Goal: Find specific page/section: Find specific page/section

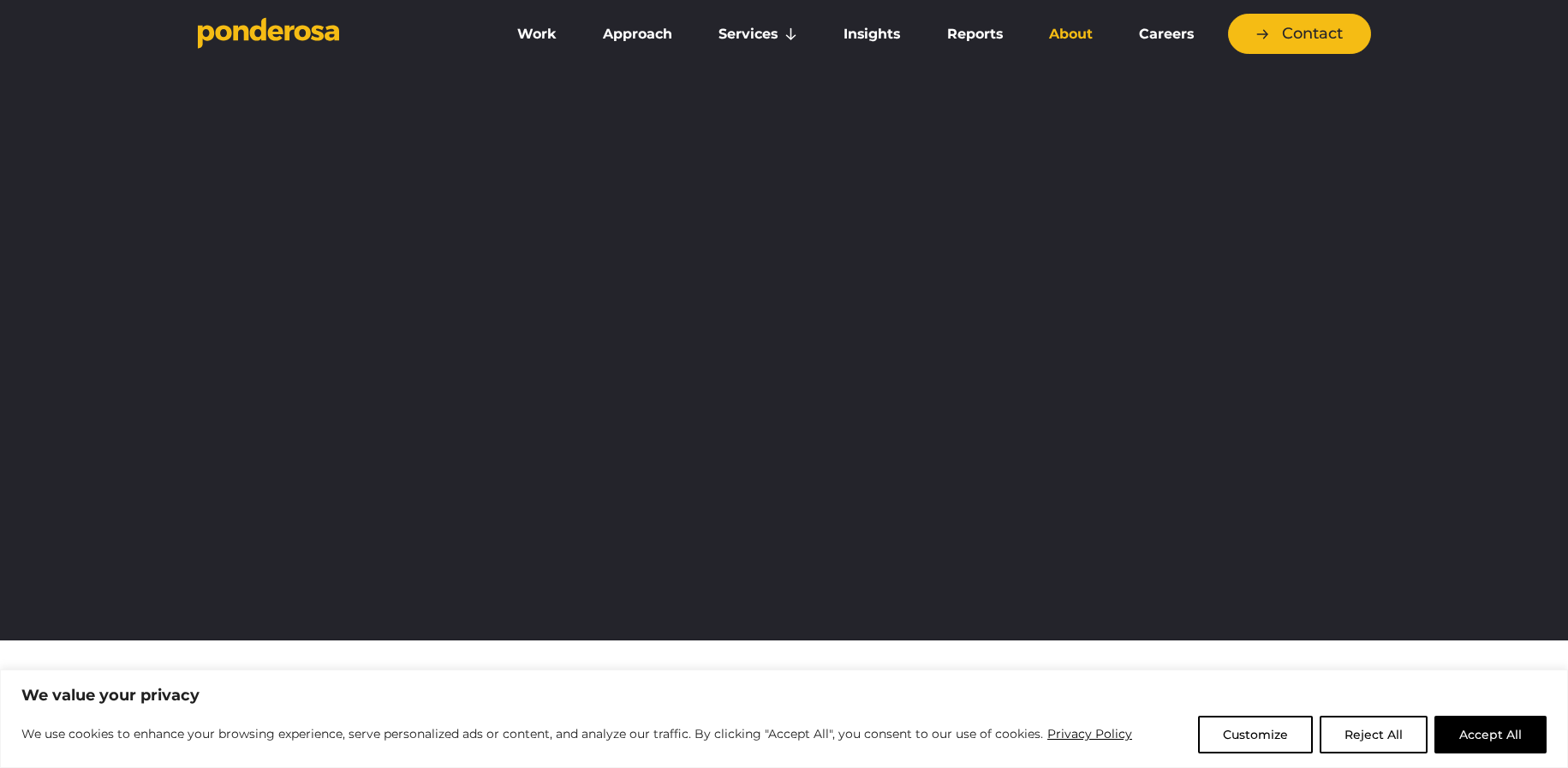
click at [1061, 41] on link "About" at bounding box center [1071, 34] width 83 height 36
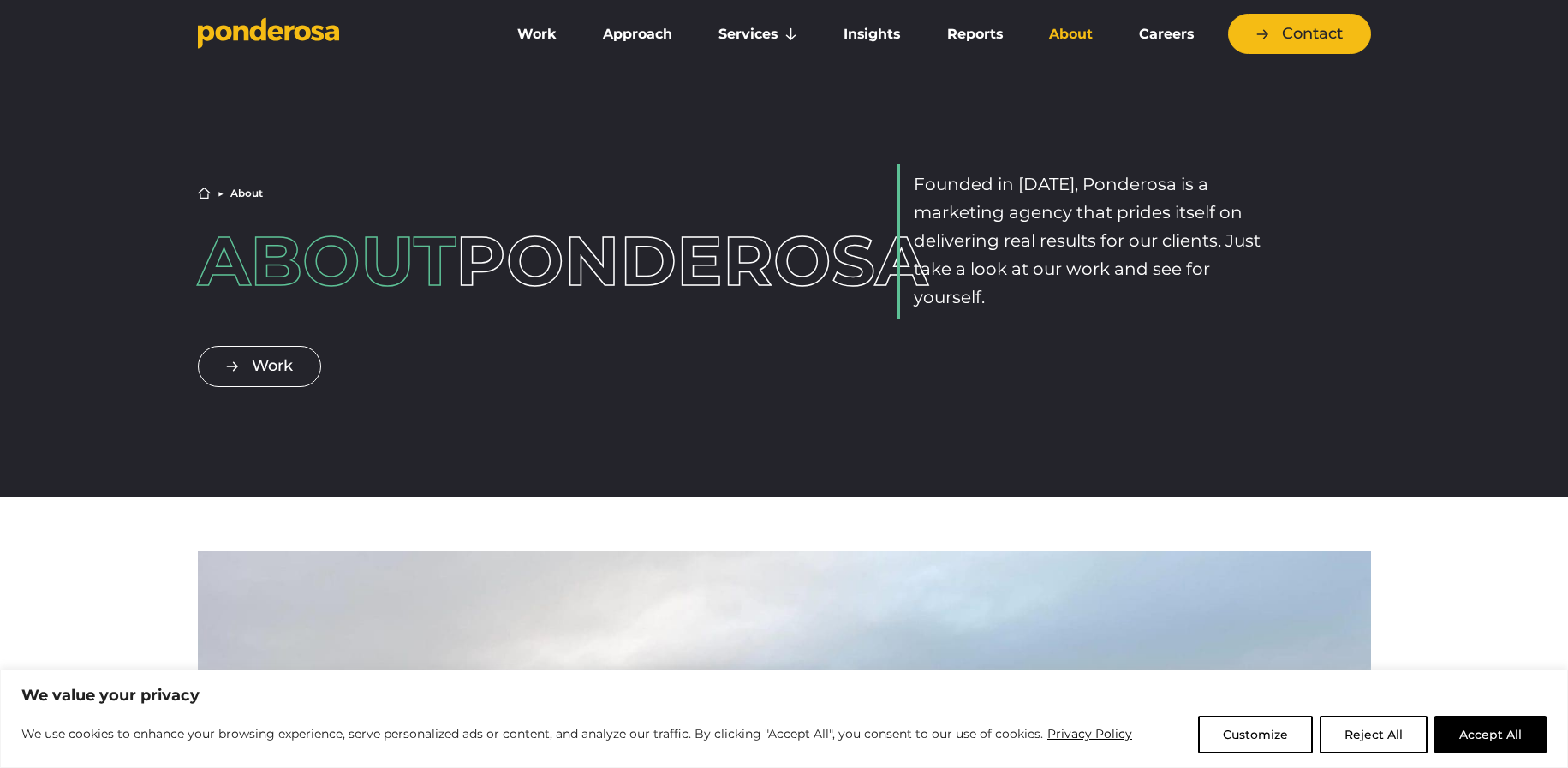
click at [1485, 731] on button "Accept All" at bounding box center [1490, 735] width 112 height 38
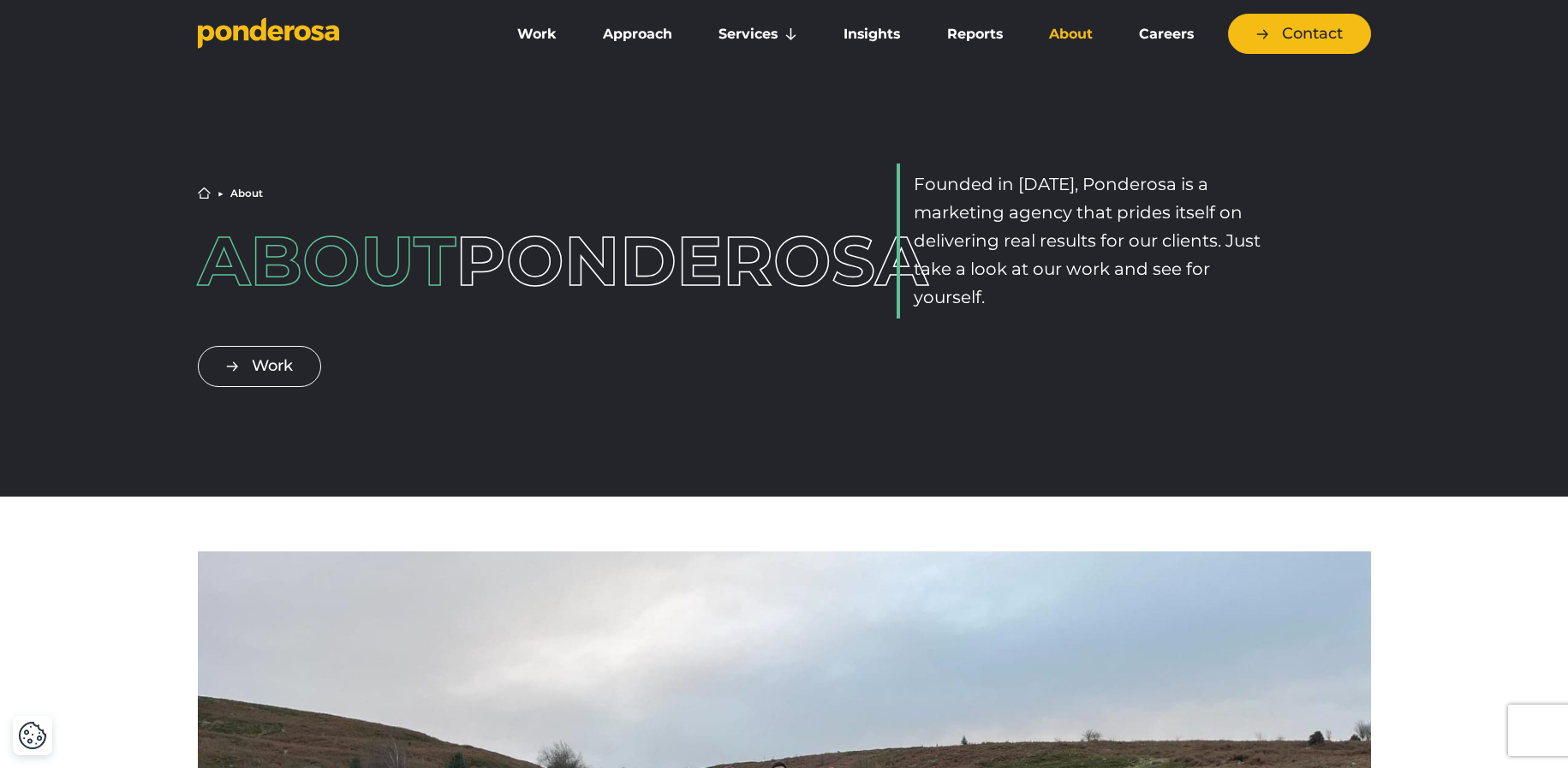
click at [1075, 27] on link "About" at bounding box center [1071, 34] width 83 height 36
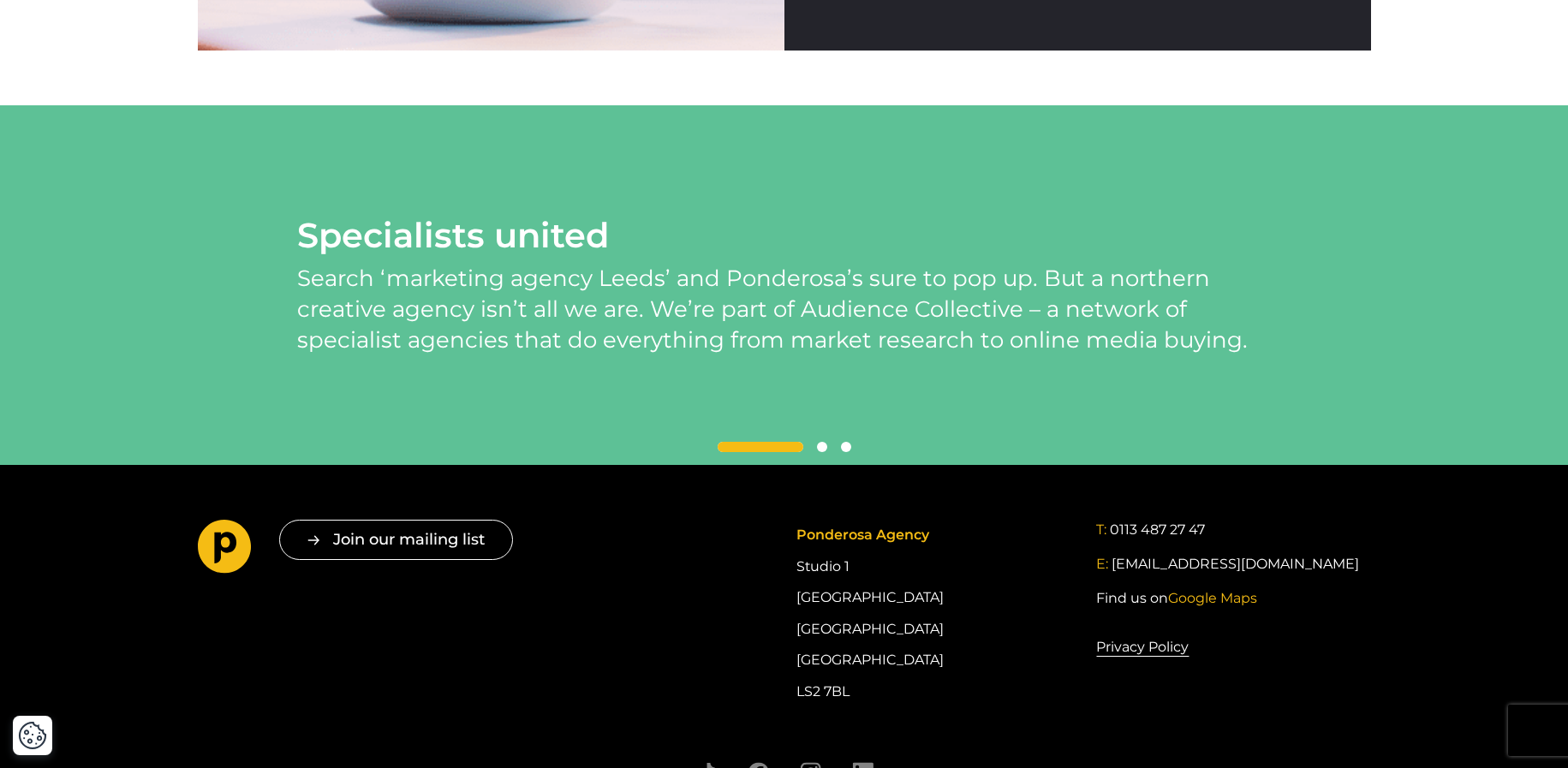
scroll to position [3924, 0]
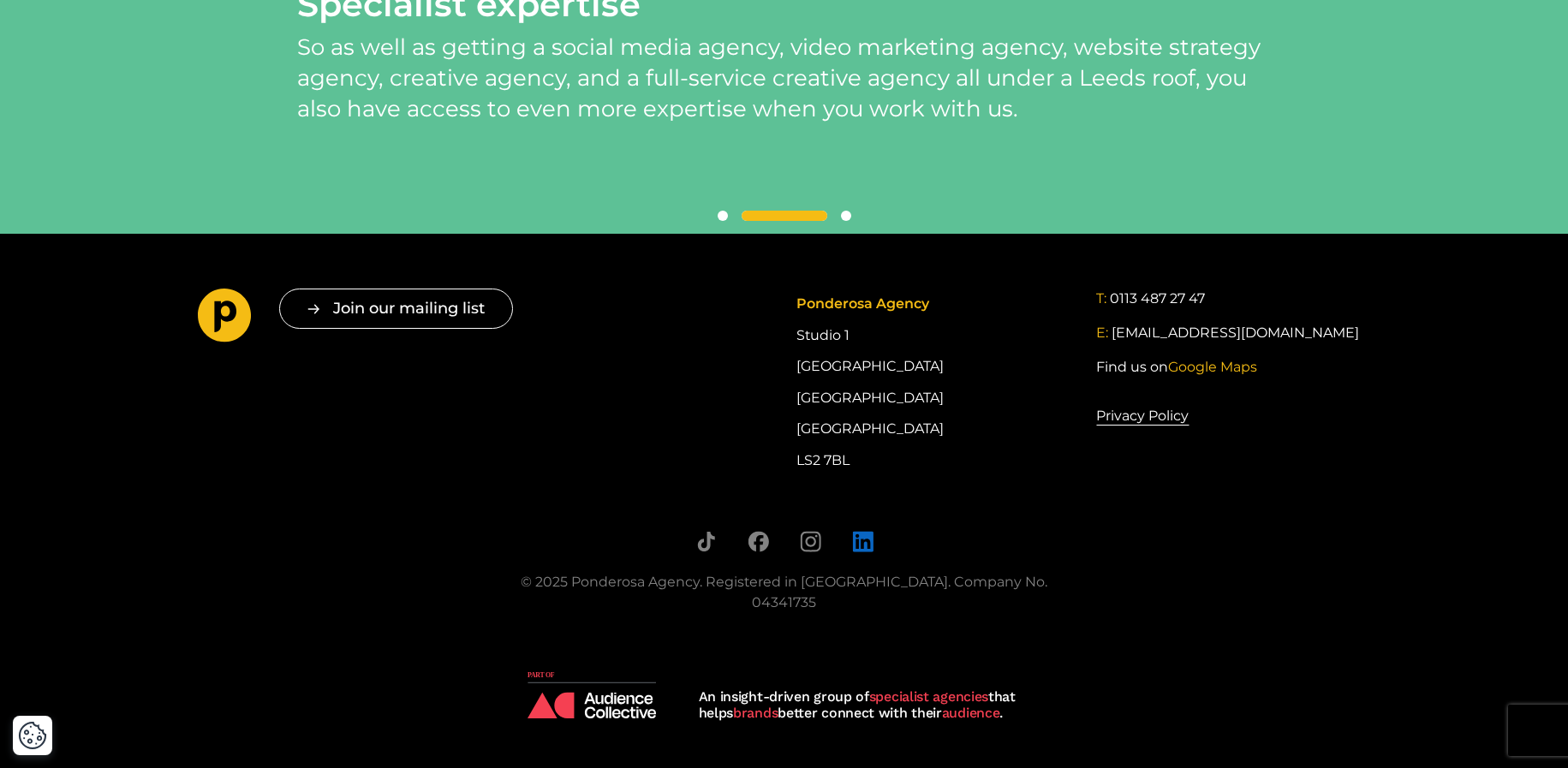
click at [865, 553] on icon "Follow us on LinkedIn" at bounding box center [862, 542] width 21 height 21
